Goal: Information Seeking & Learning: Check status

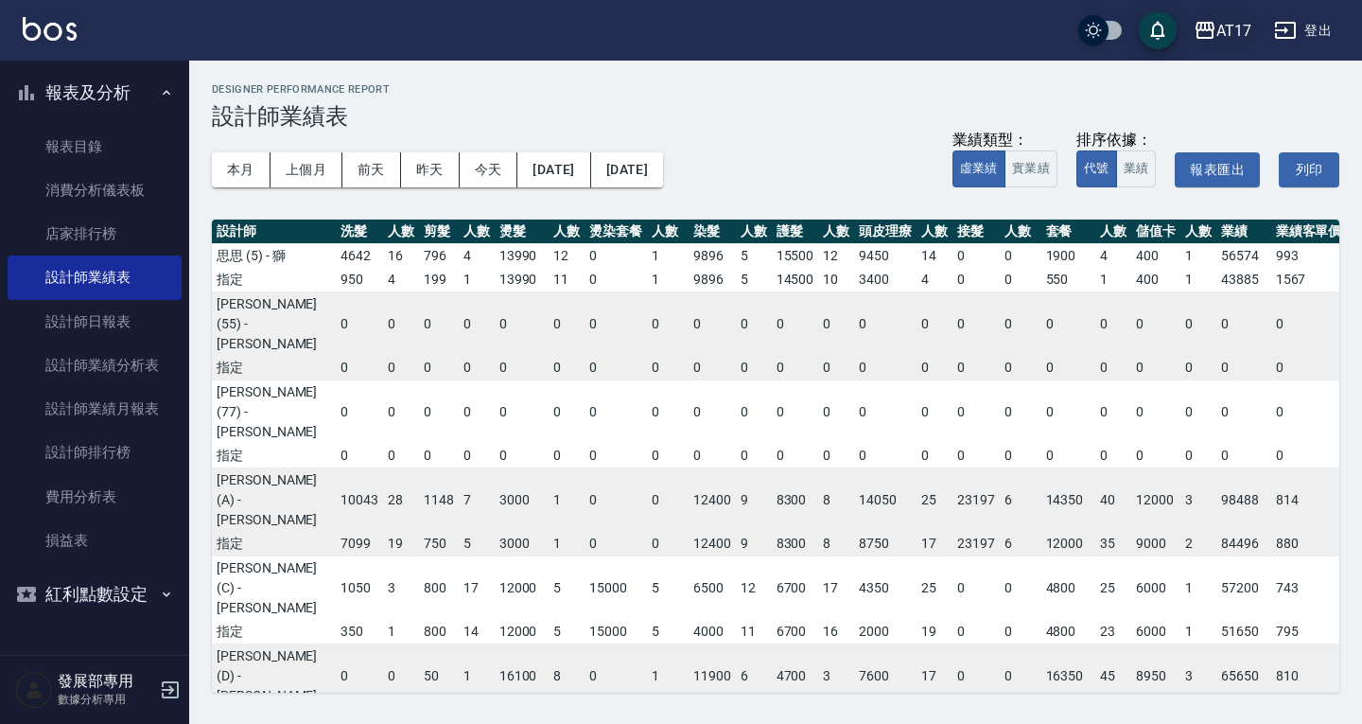
scroll to position [460, 183]
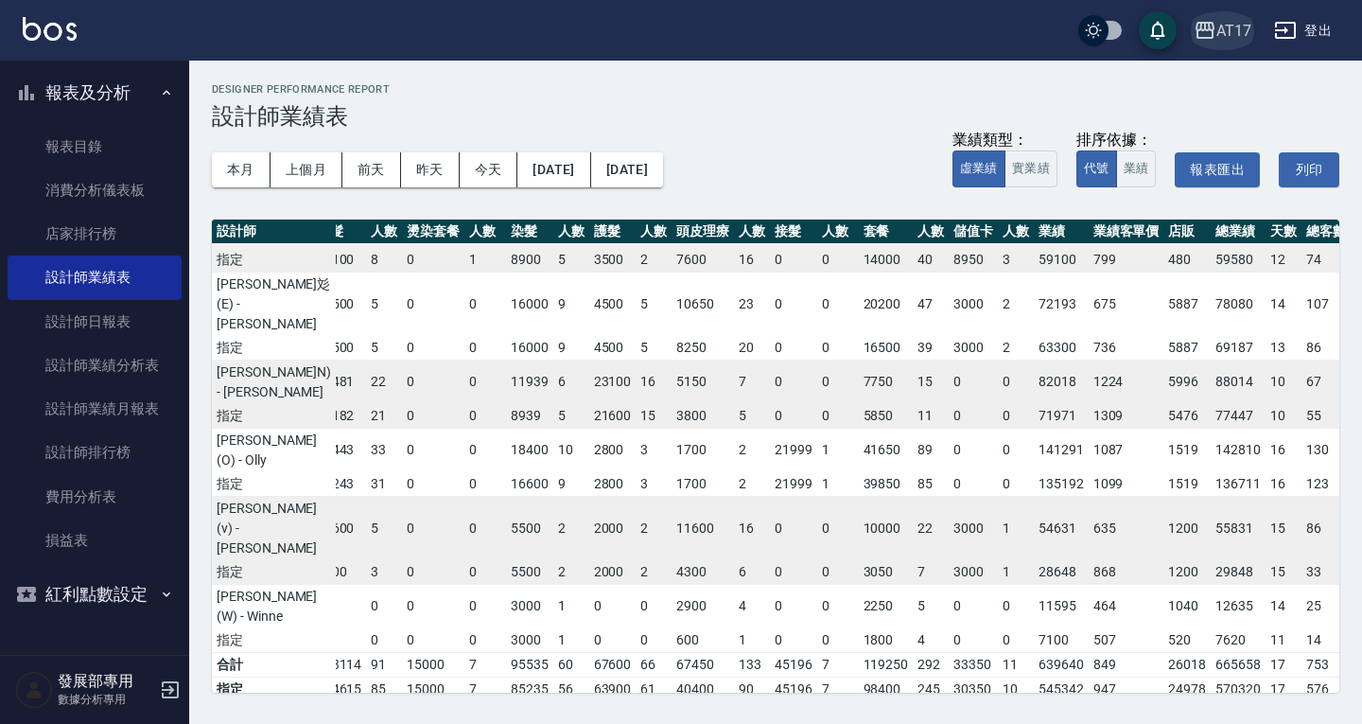
click at [1228, 23] on div "AT17" at bounding box center [1234, 31] width 35 height 24
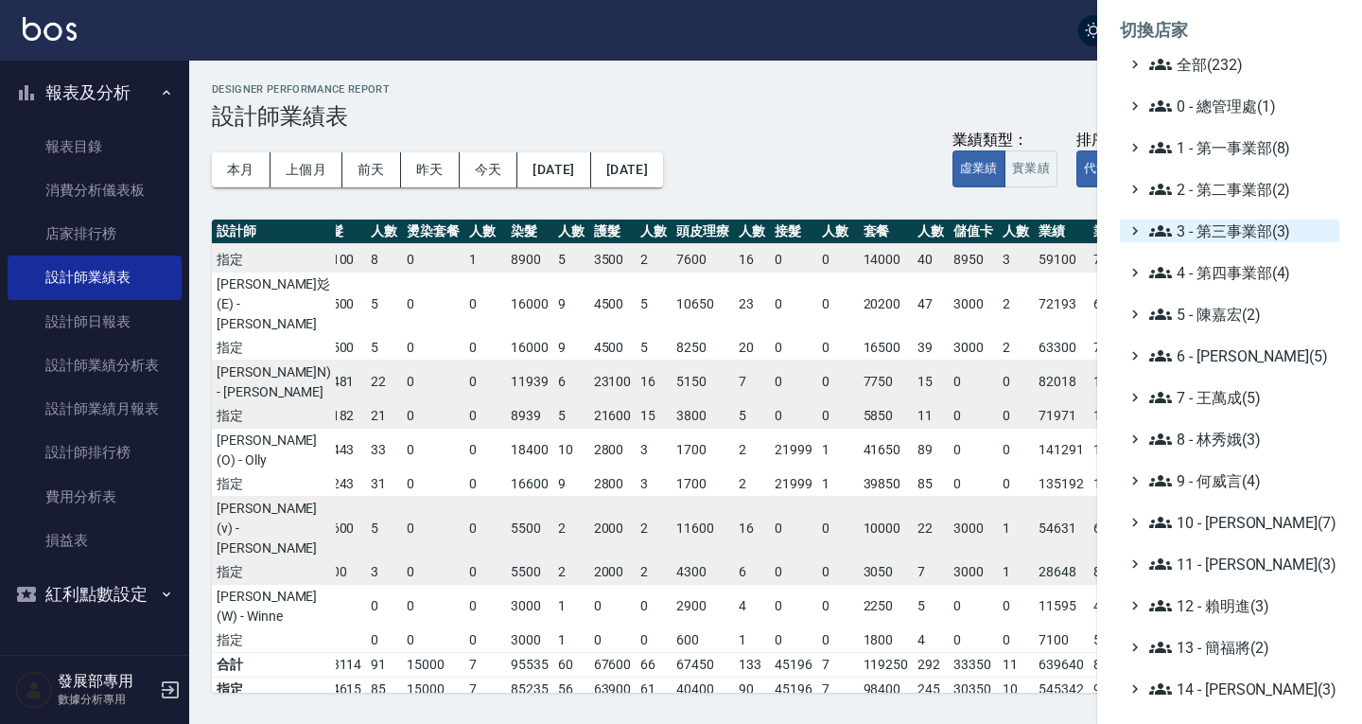
click at [1233, 226] on span "3 - 第三事業部(3)" at bounding box center [1240, 230] width 183 height 23
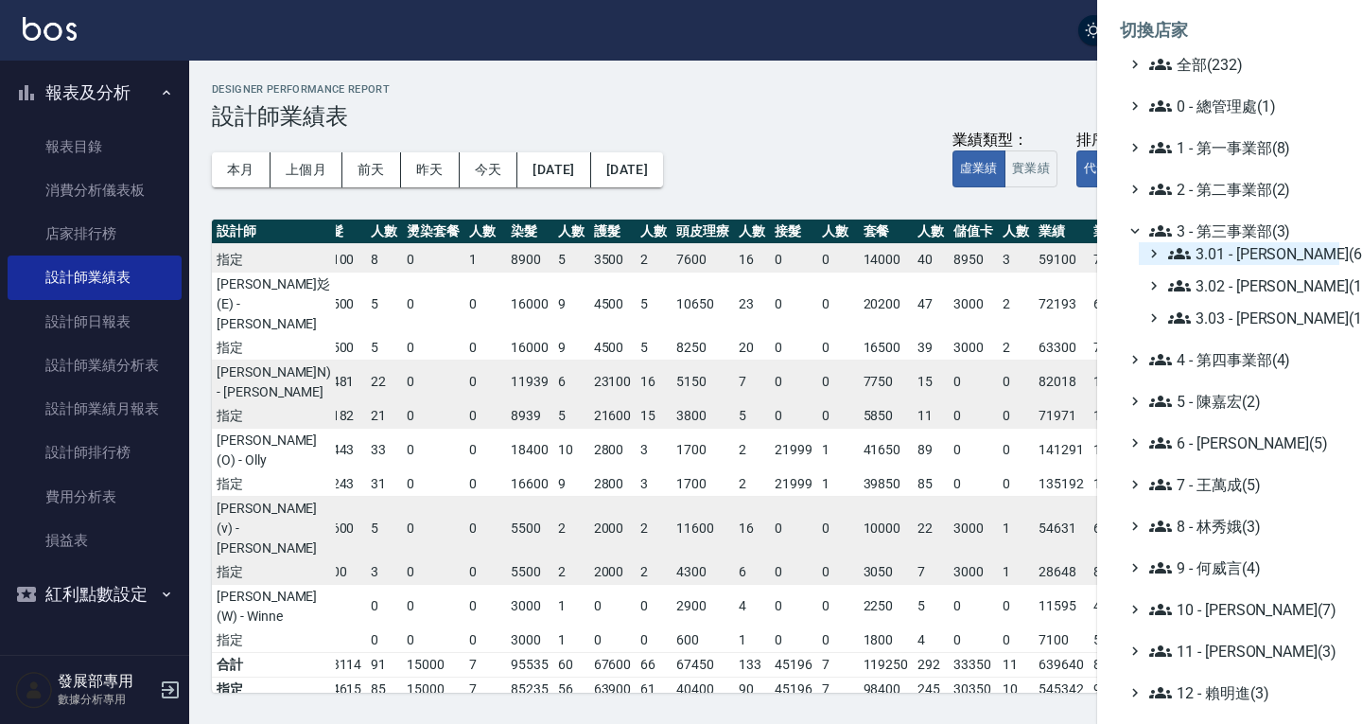
click at [1234, 247] on span "3.01 - [PERSON_NAME](6)" at bounding box center [1250, 253] width 164 height 23
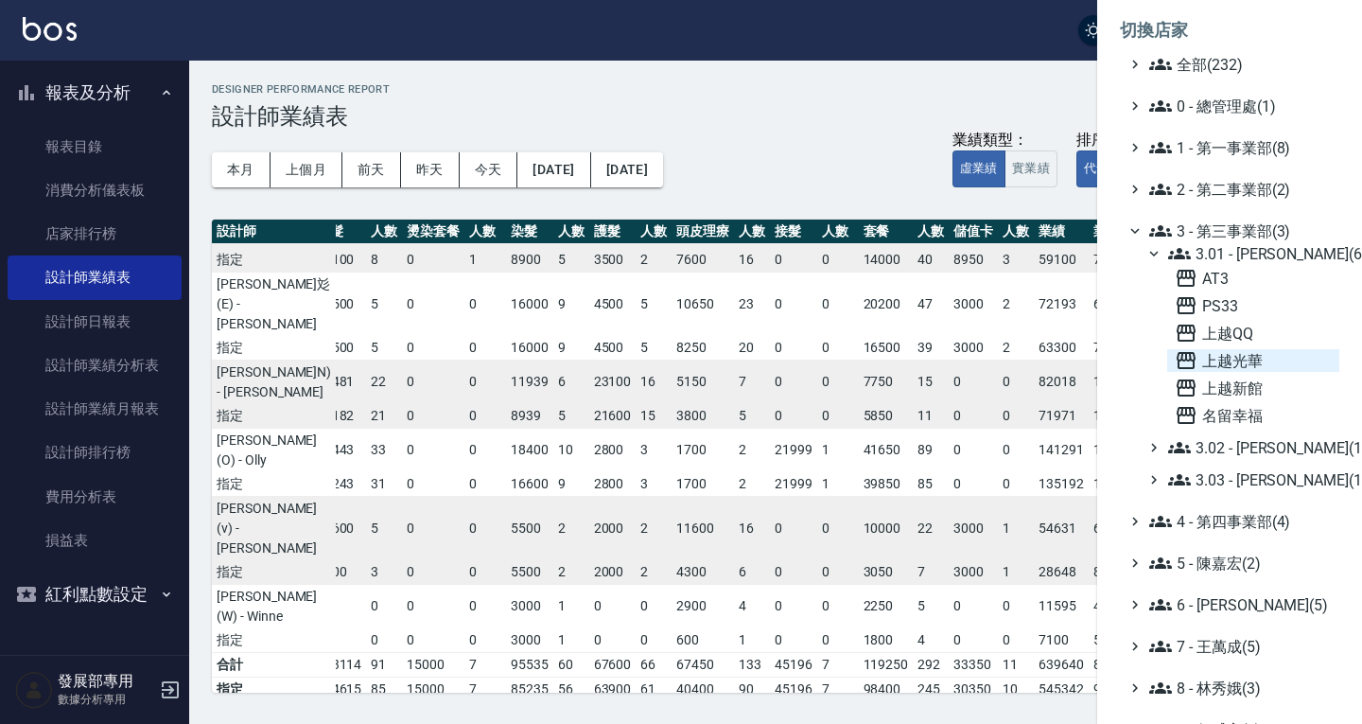
click at [1235, 362] on span "上越光華" at bounding box center [1253, 360] width 157 height 23
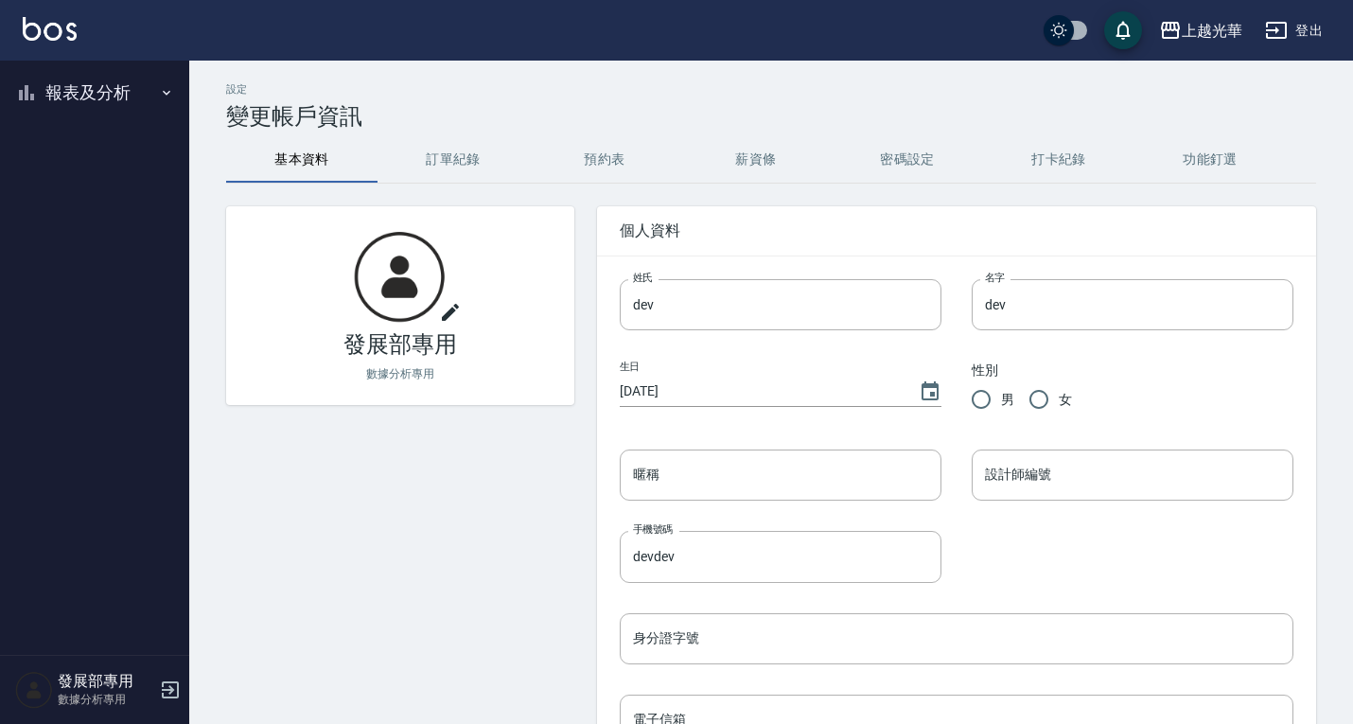
click at [92, 96] on button "報表及分析" at bounding box center [95, 92] width 174 height 49
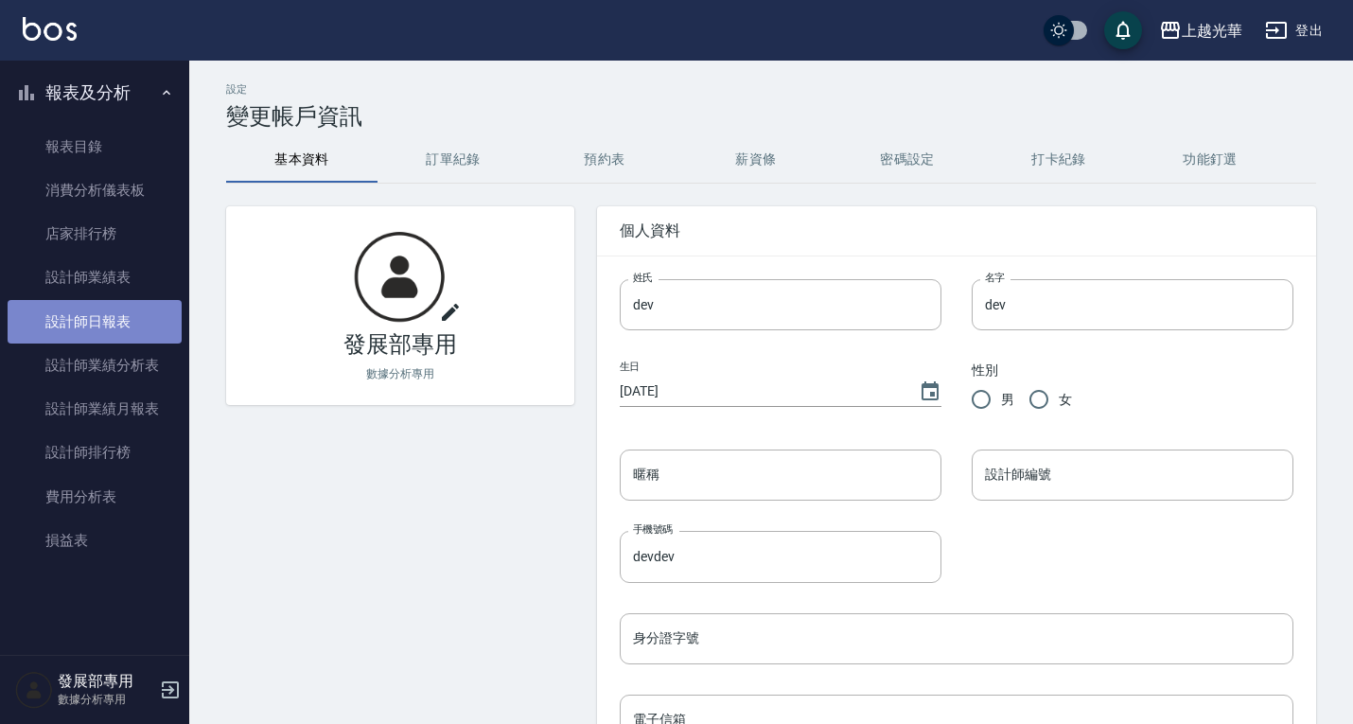
click at [109, 327] on link "設計師日報表" at bounding box center [95, 322] width 174 height 44
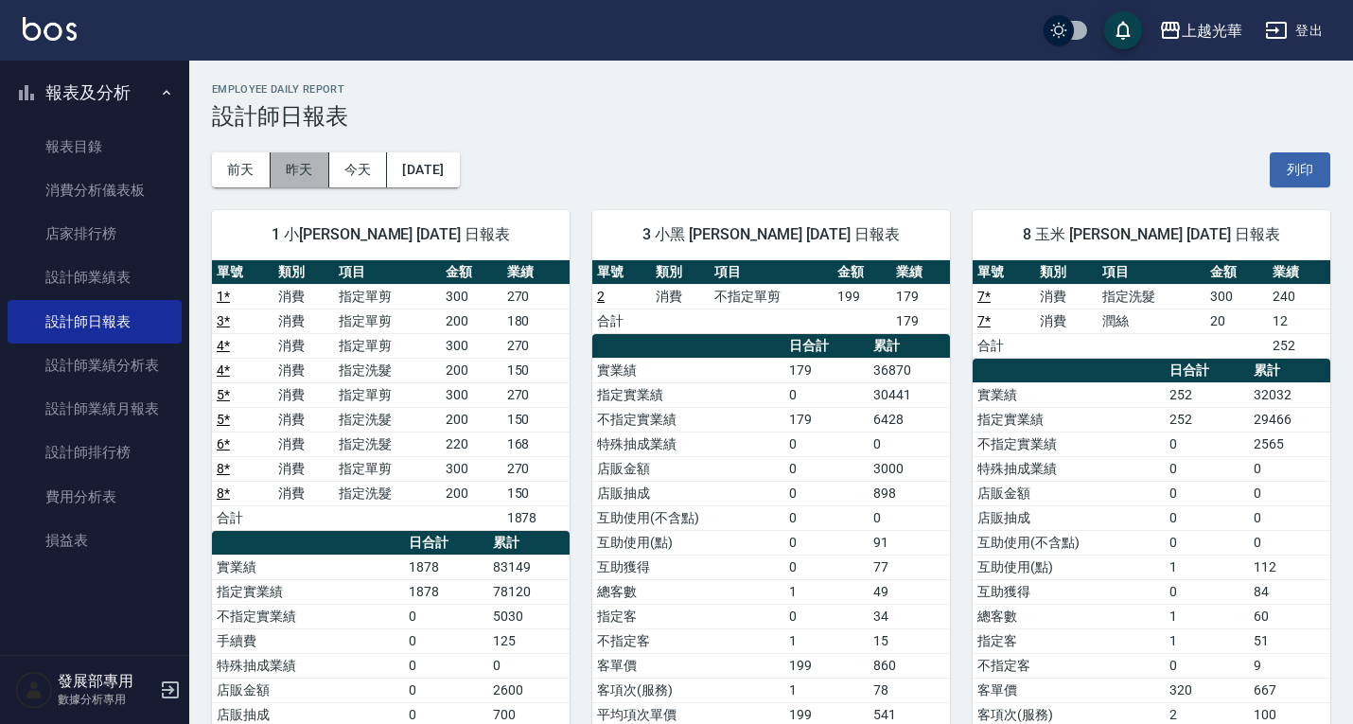
click at [315, 169] on button "昨天" at bounding box center [300, 169] width 59 height 35
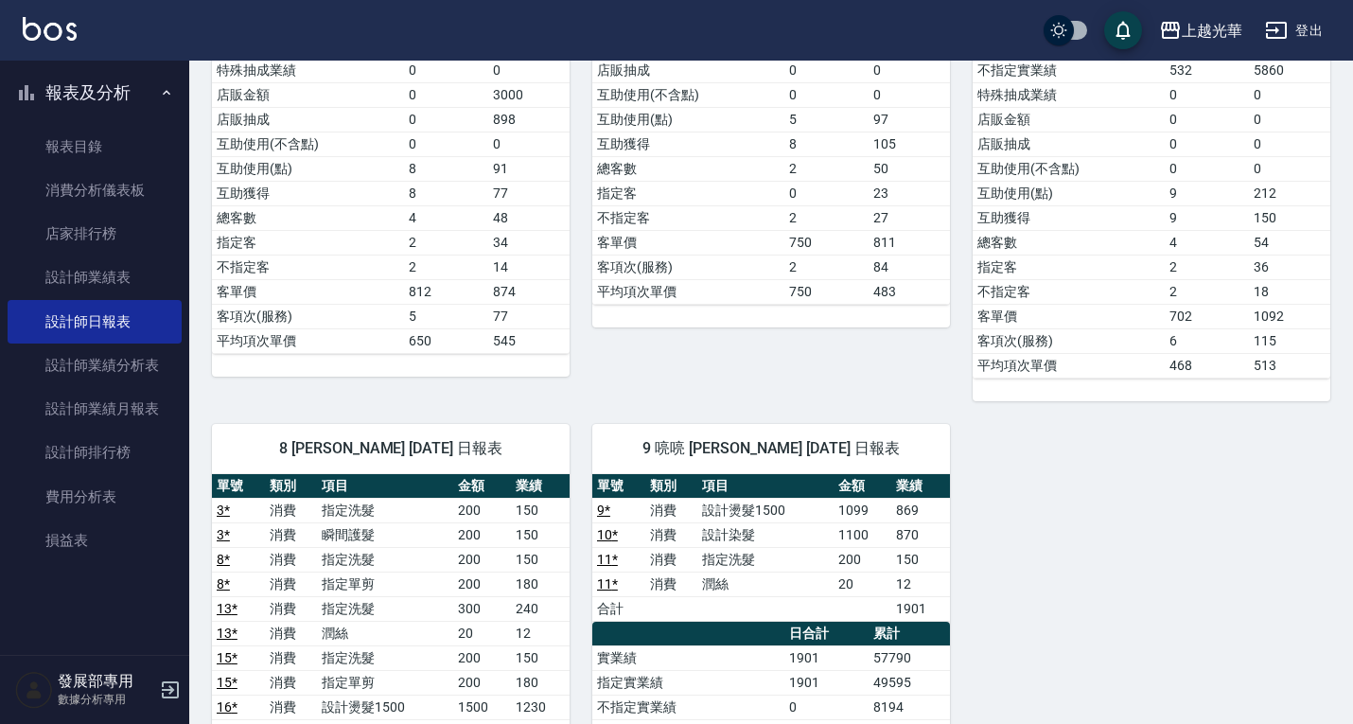
scroll to position [662, 0]
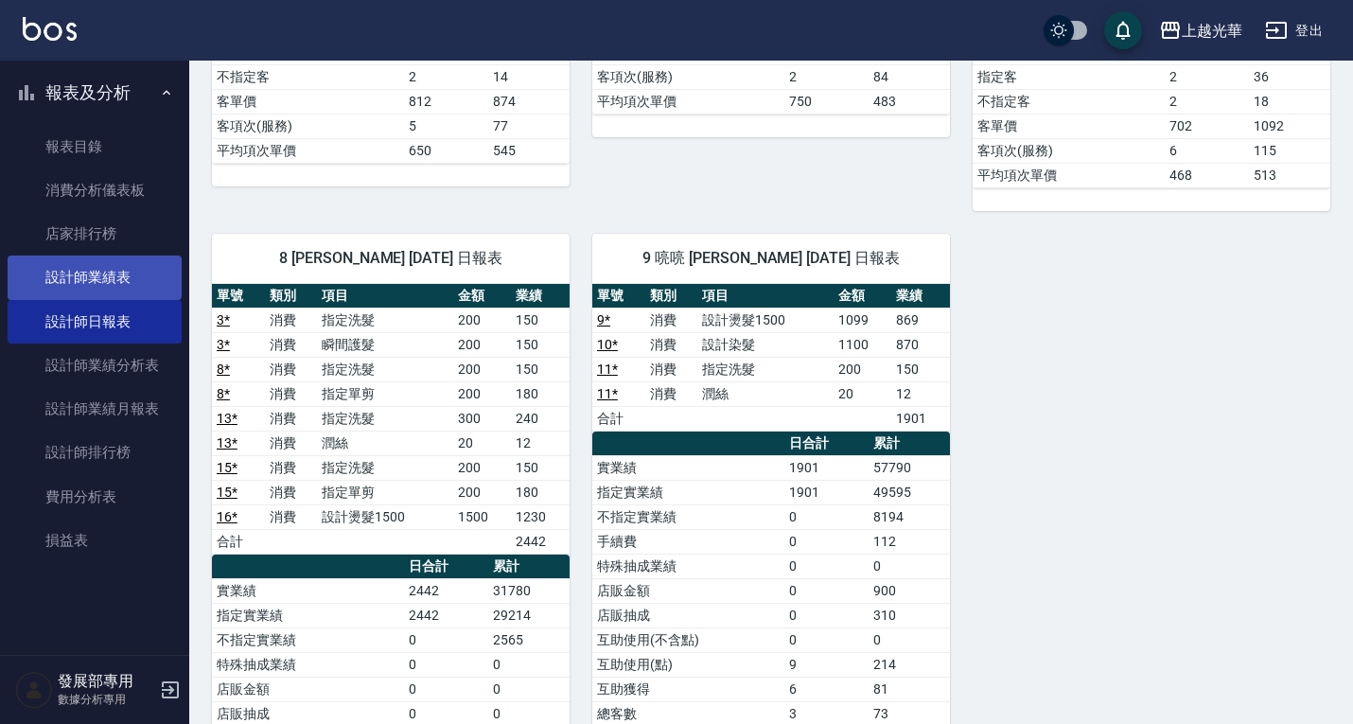
click at [76, 293] on link "設計師業績表" at bounding box center [95, 277] width 174 height 44
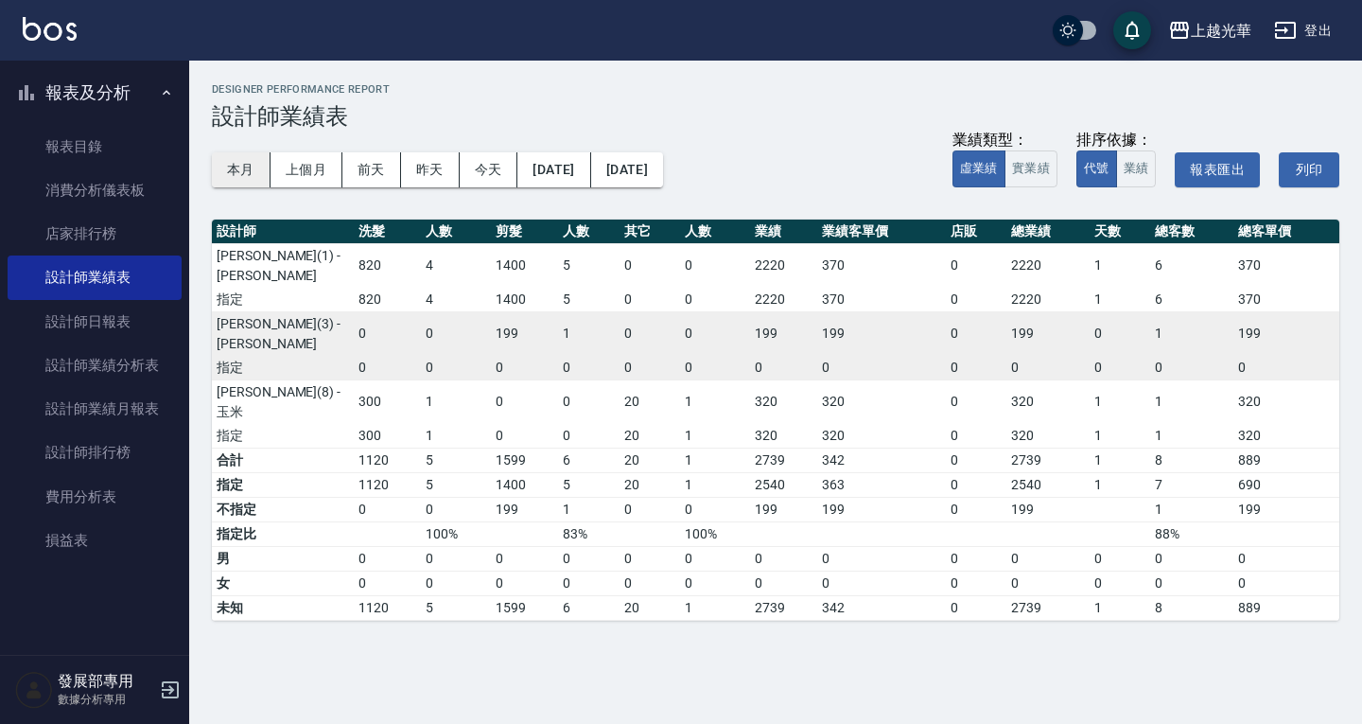
click at [254, 164] on button "本月" at bounding box center [241, 169] width 59 height 35
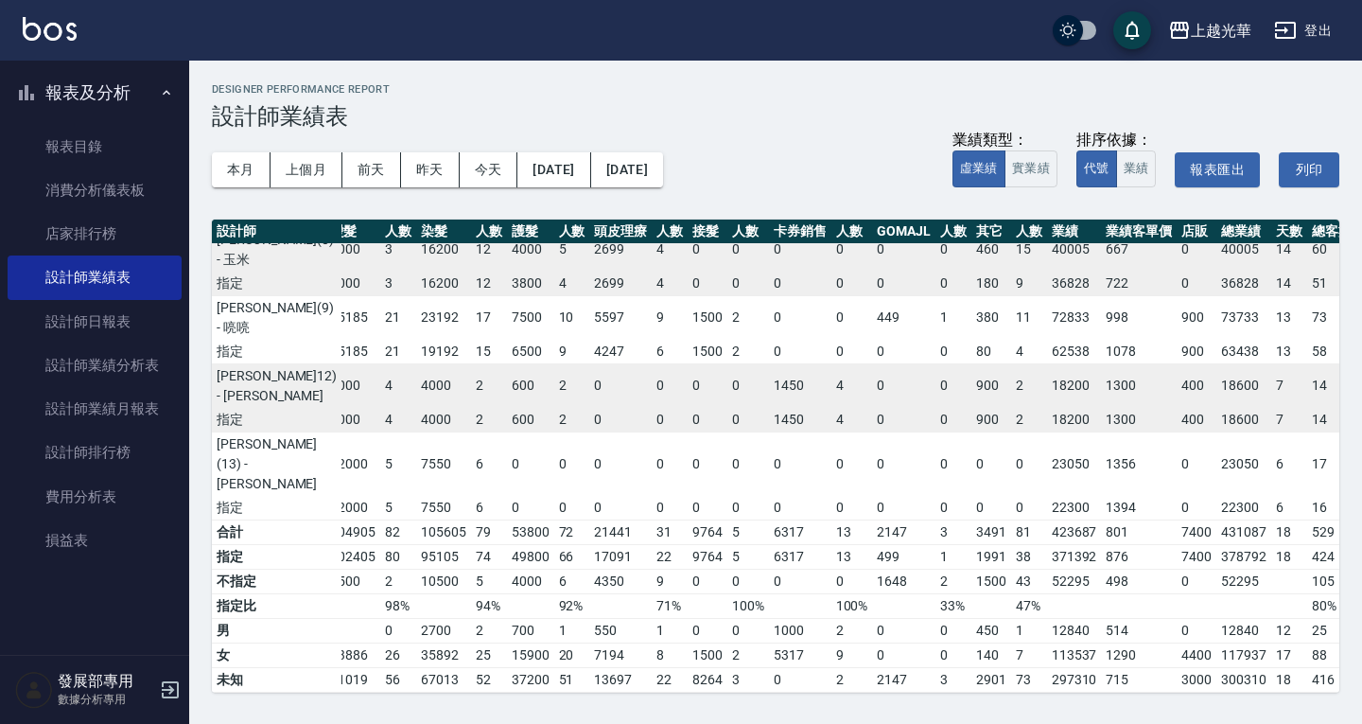
scroll to position [0, 182]
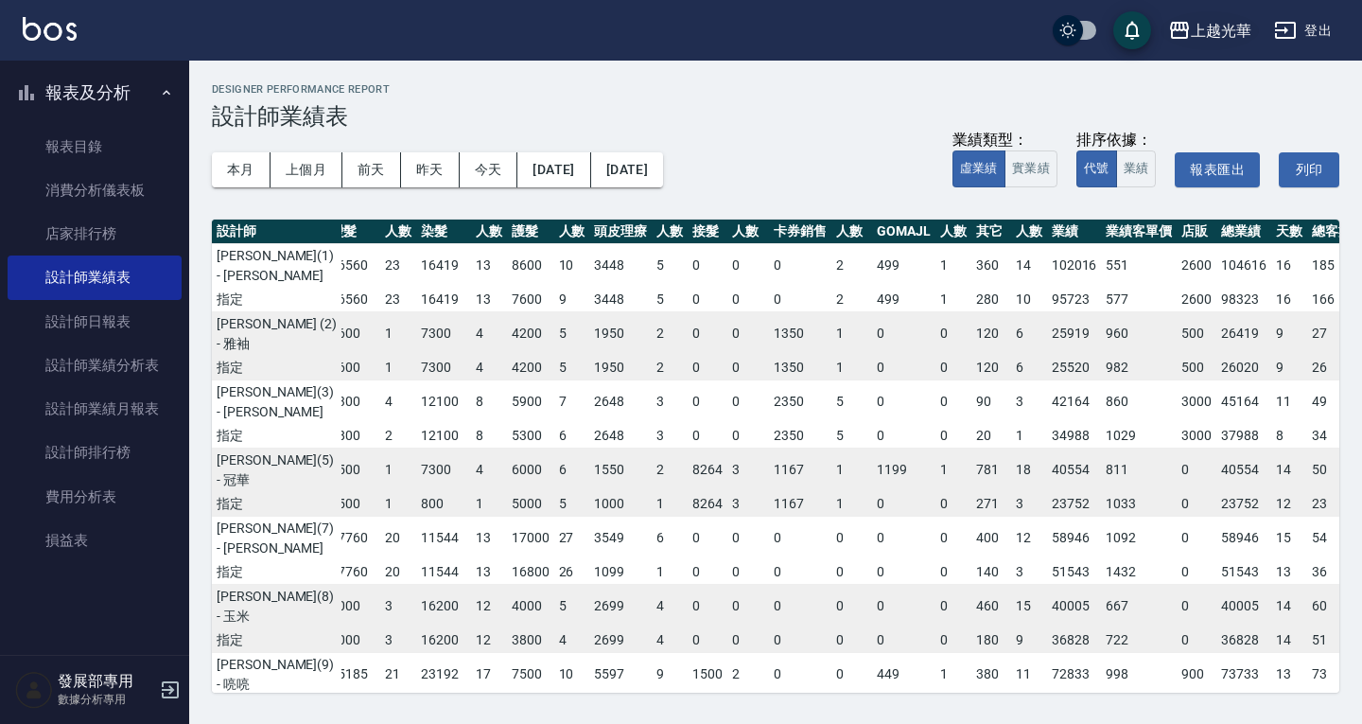
click at [1206, 22] on div "上越光華" at bounding box center [1221, 31] width 61 height 24
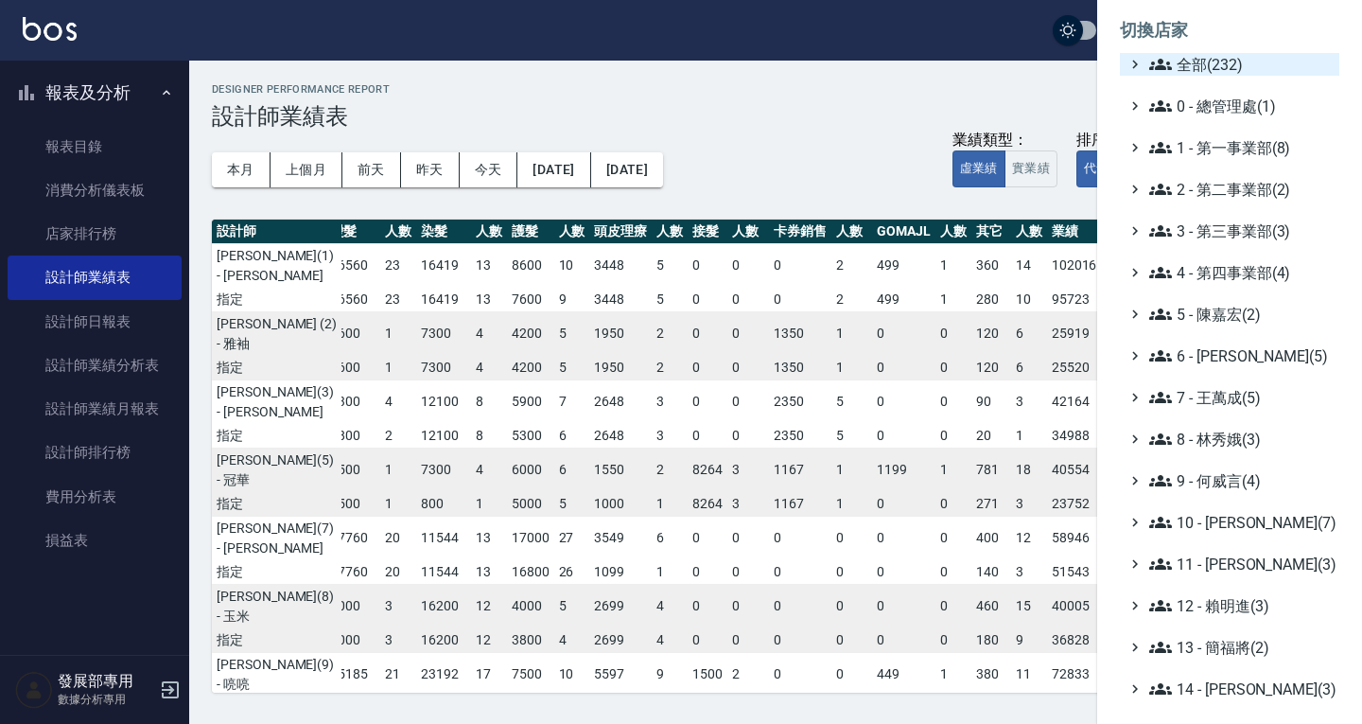
drag, startPoint x: 1223, startPoint y: 62, endPoint x: 1222, endPoint y: 72, distance: 9.5
click at [1222, 62] on span "全部(232)" at bounding box center [1240, 64] width 183 height 23
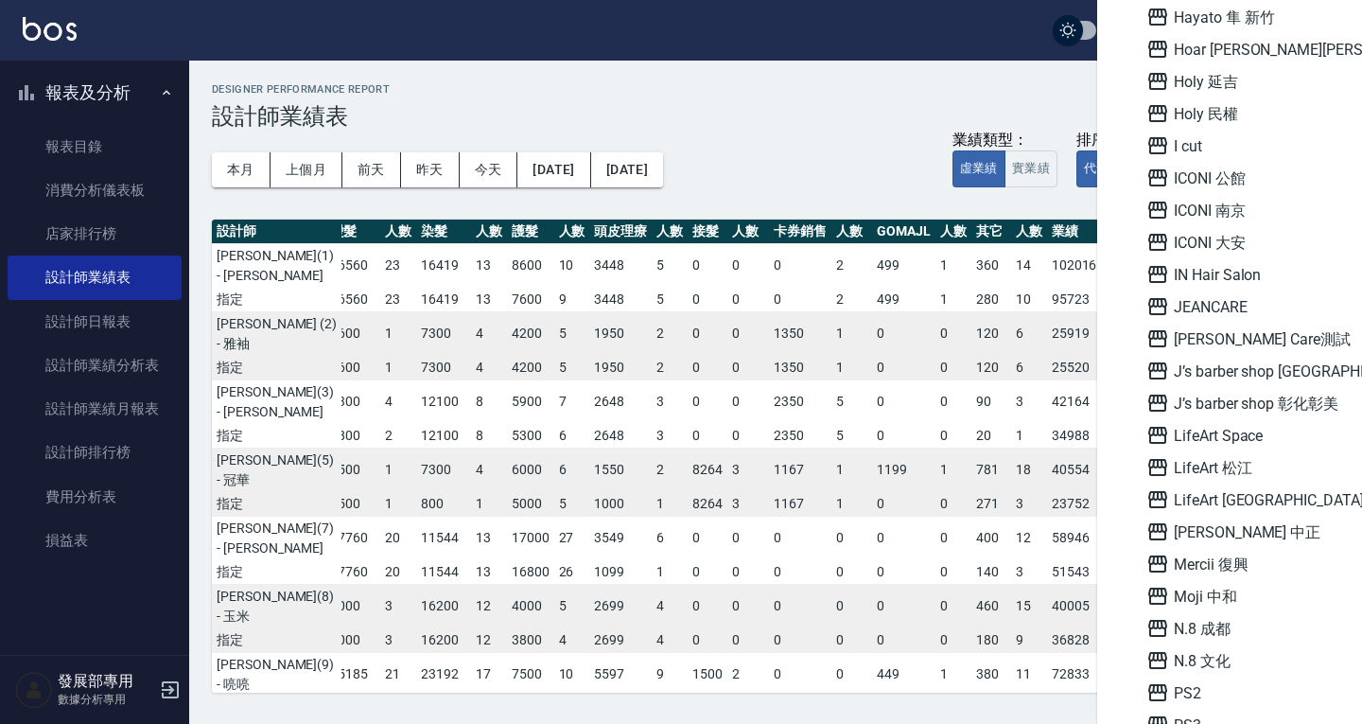
scroll to position [1892, 0]
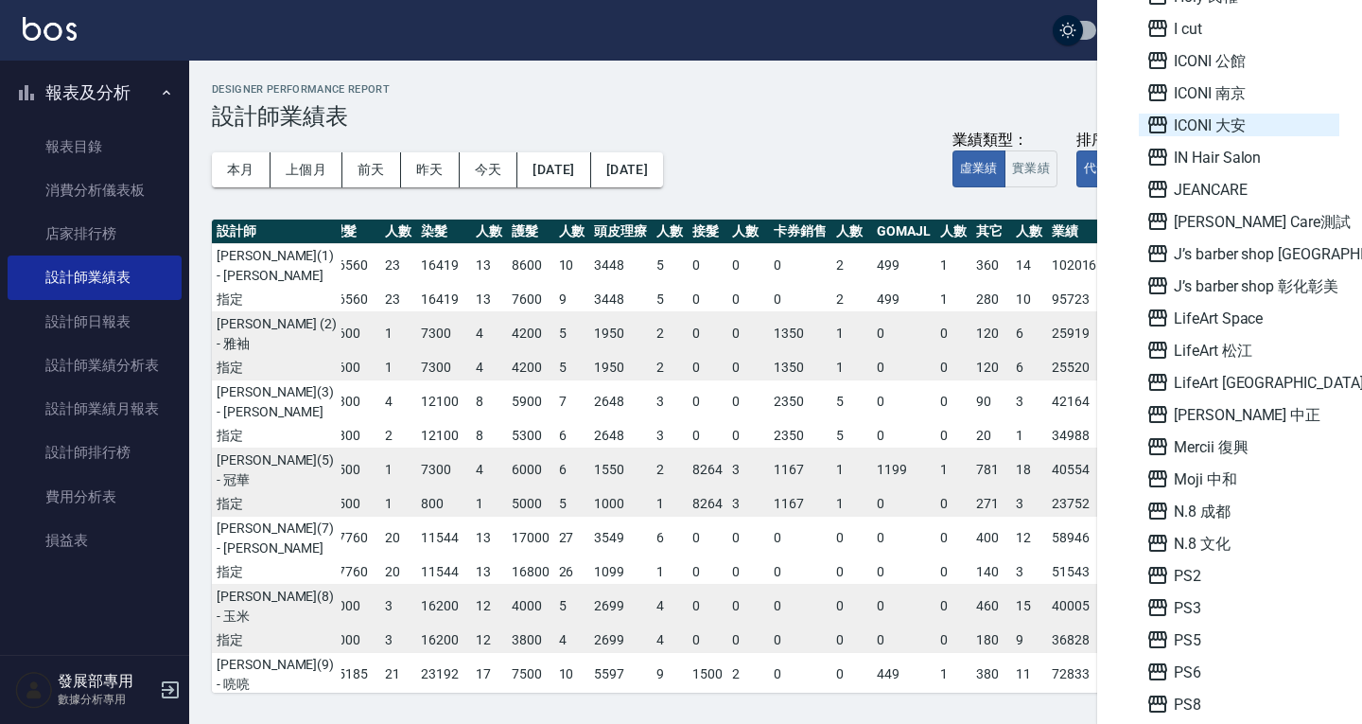
click at [1226, 131] on span "ICONI 大安" at bounding box center [1239, 125] width 185 height 23
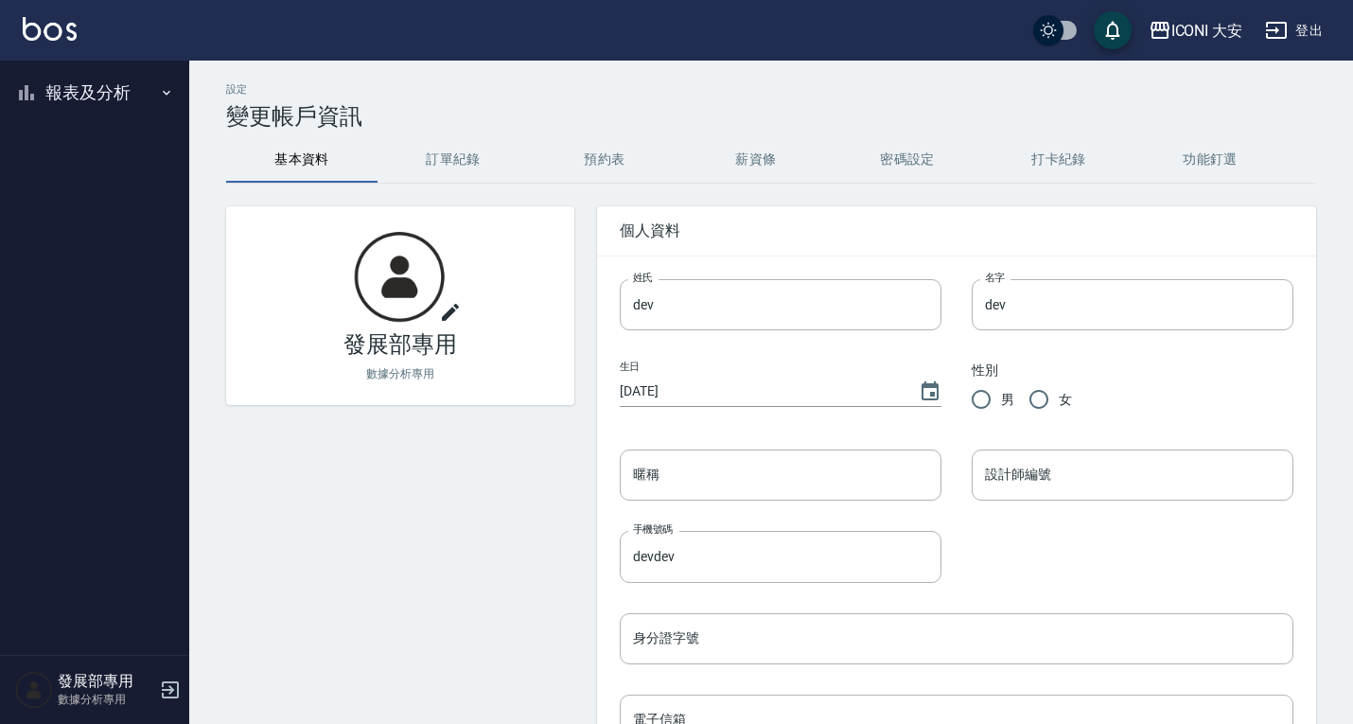
click at [62, 94] on button "報表及分析" at bounding box center [95, 92] width 174 height 49
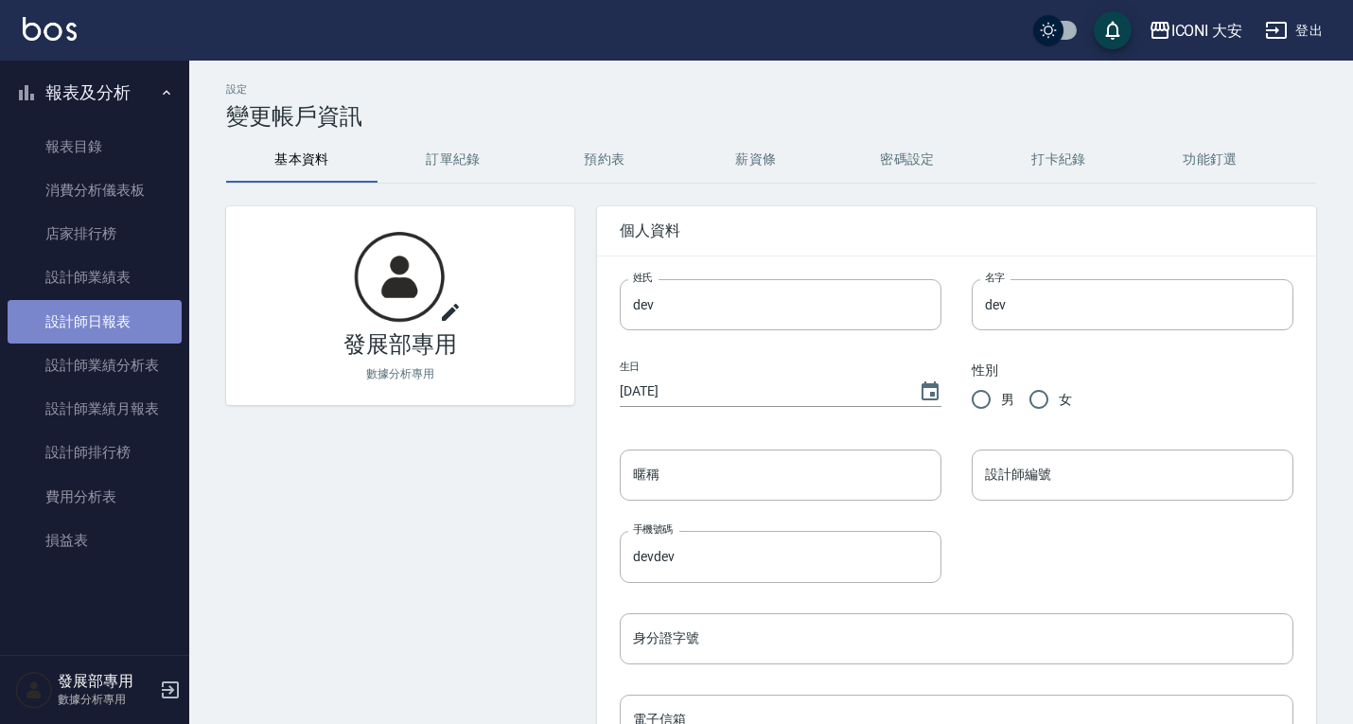
click at [103, 319] on link "設計師日報表" at bounding box center [95, 322] width 174 height 44
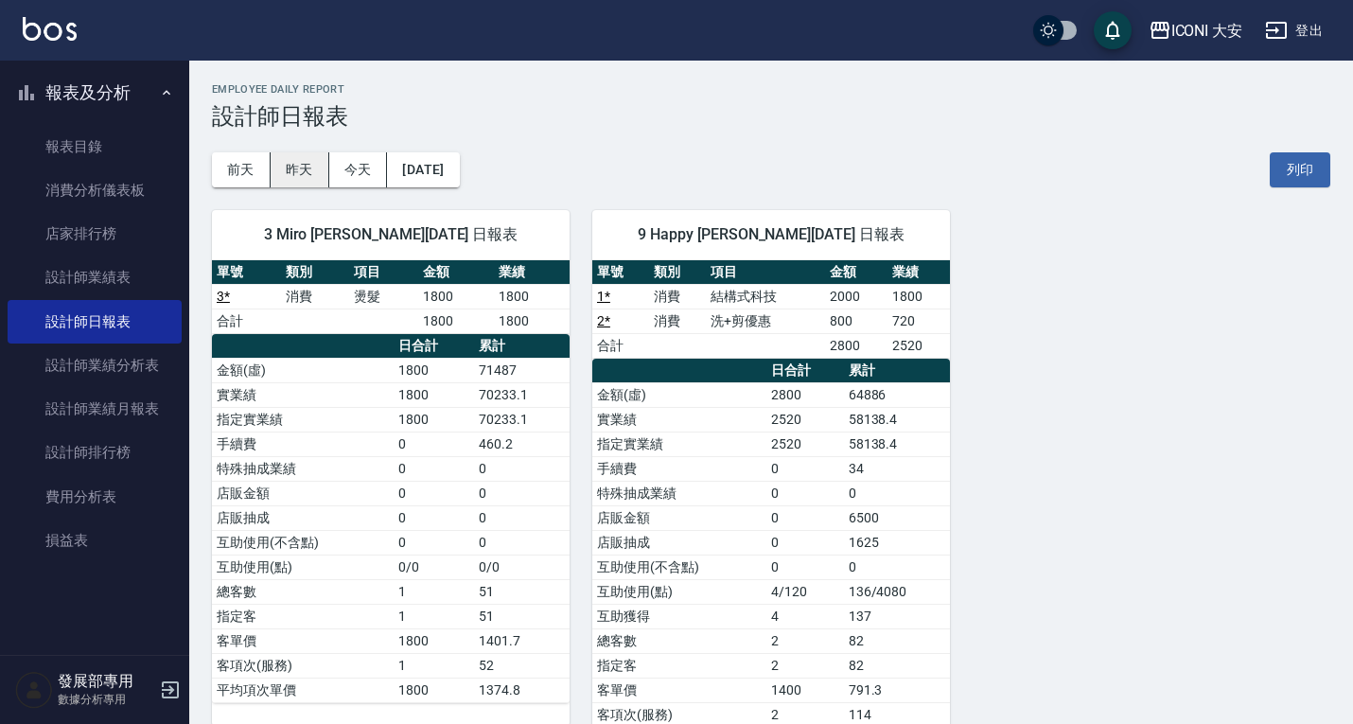
click at [289, 162] on button "昨天" at bounding box center [300, 169] width 59 height 35
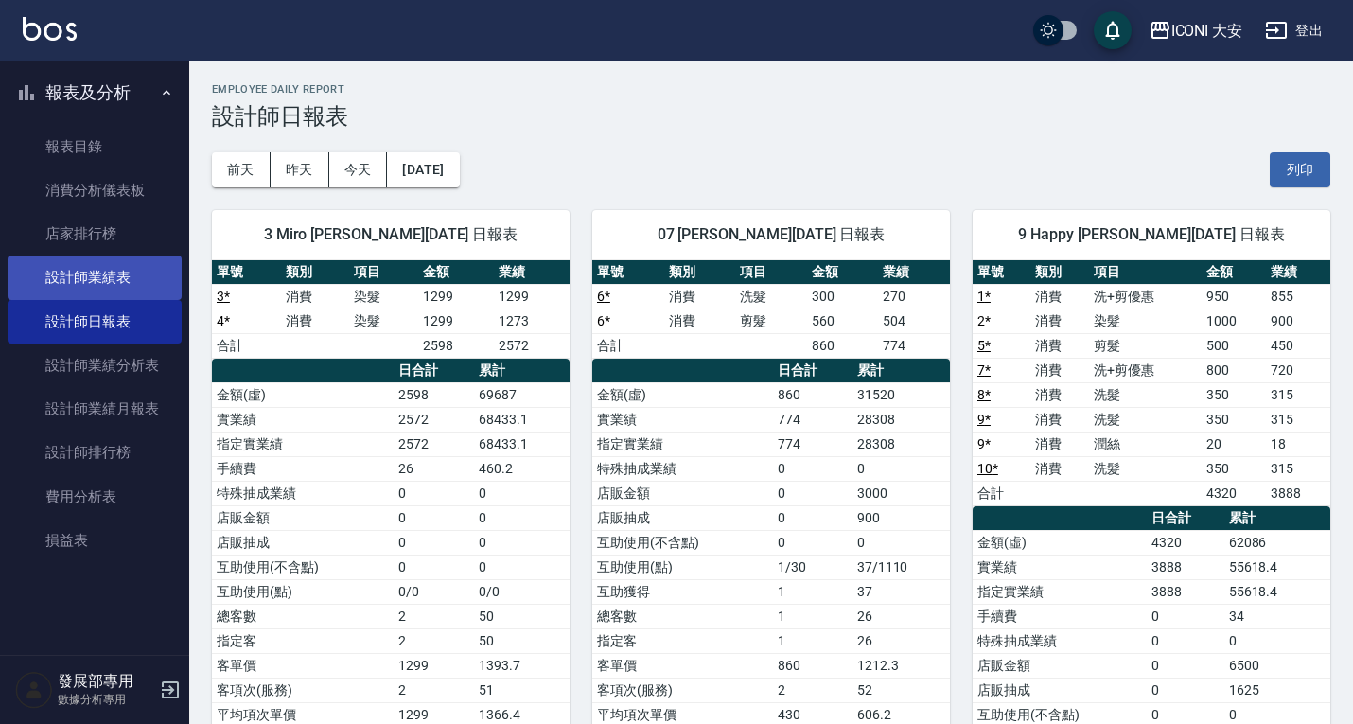
click at [94, 284] on link "設計師業績表" at bounding box center [95, 277] width 174 height 44
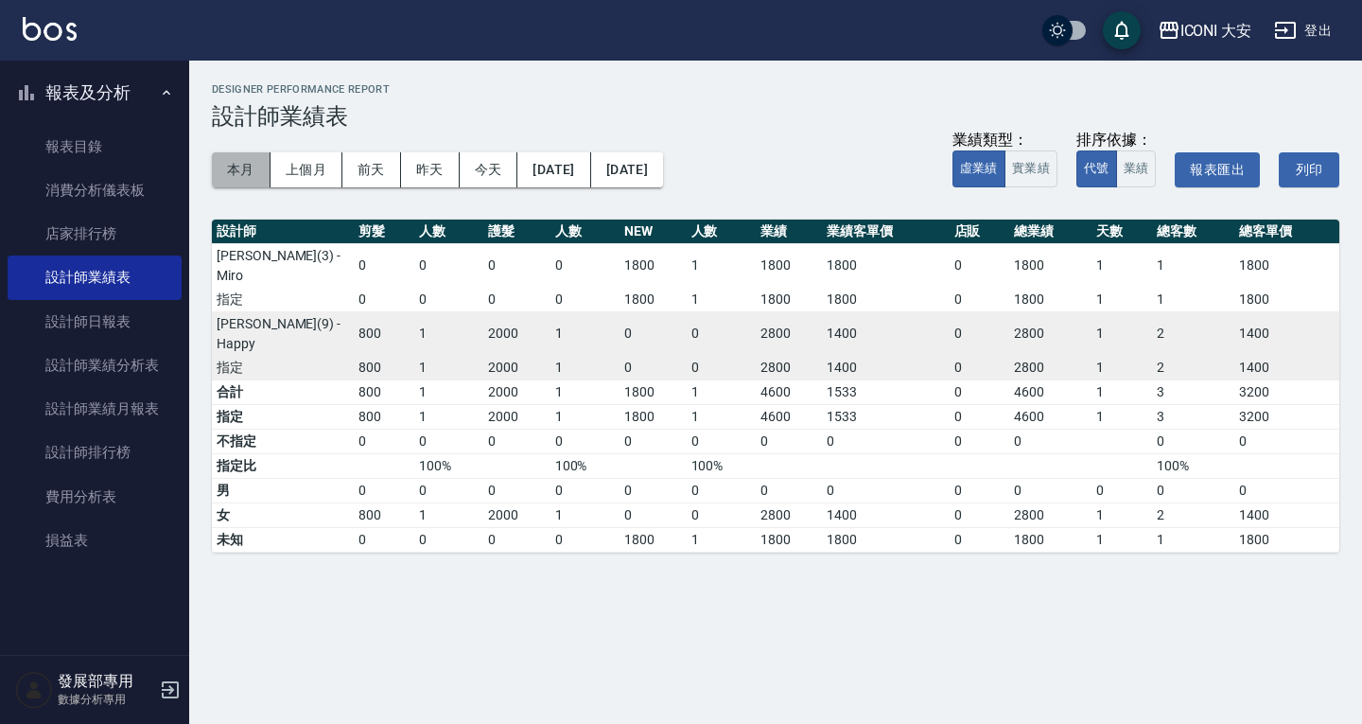
click at [247, 169] on button "本月" at bounding box center [241, 169] width 59 height 35
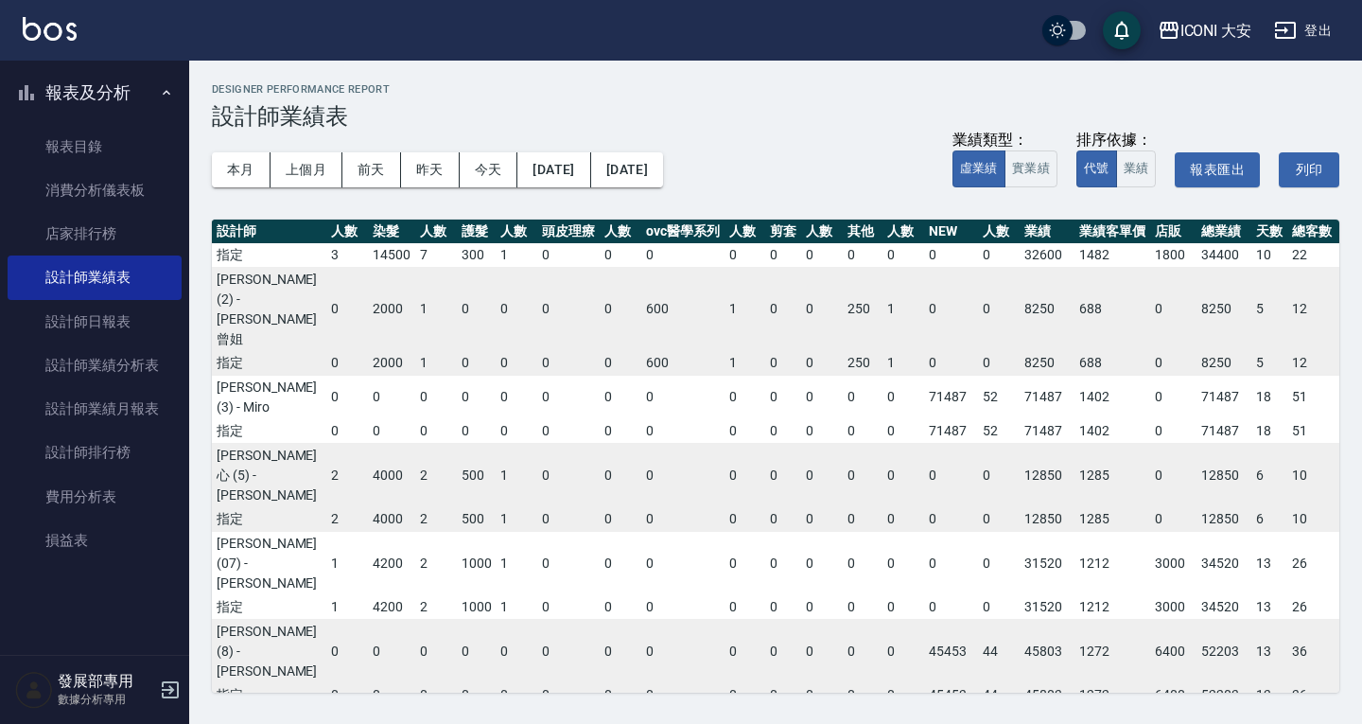
scroll to position [95, 219]
